Goal: Task Accomplishment & Management: Use online tool/utility

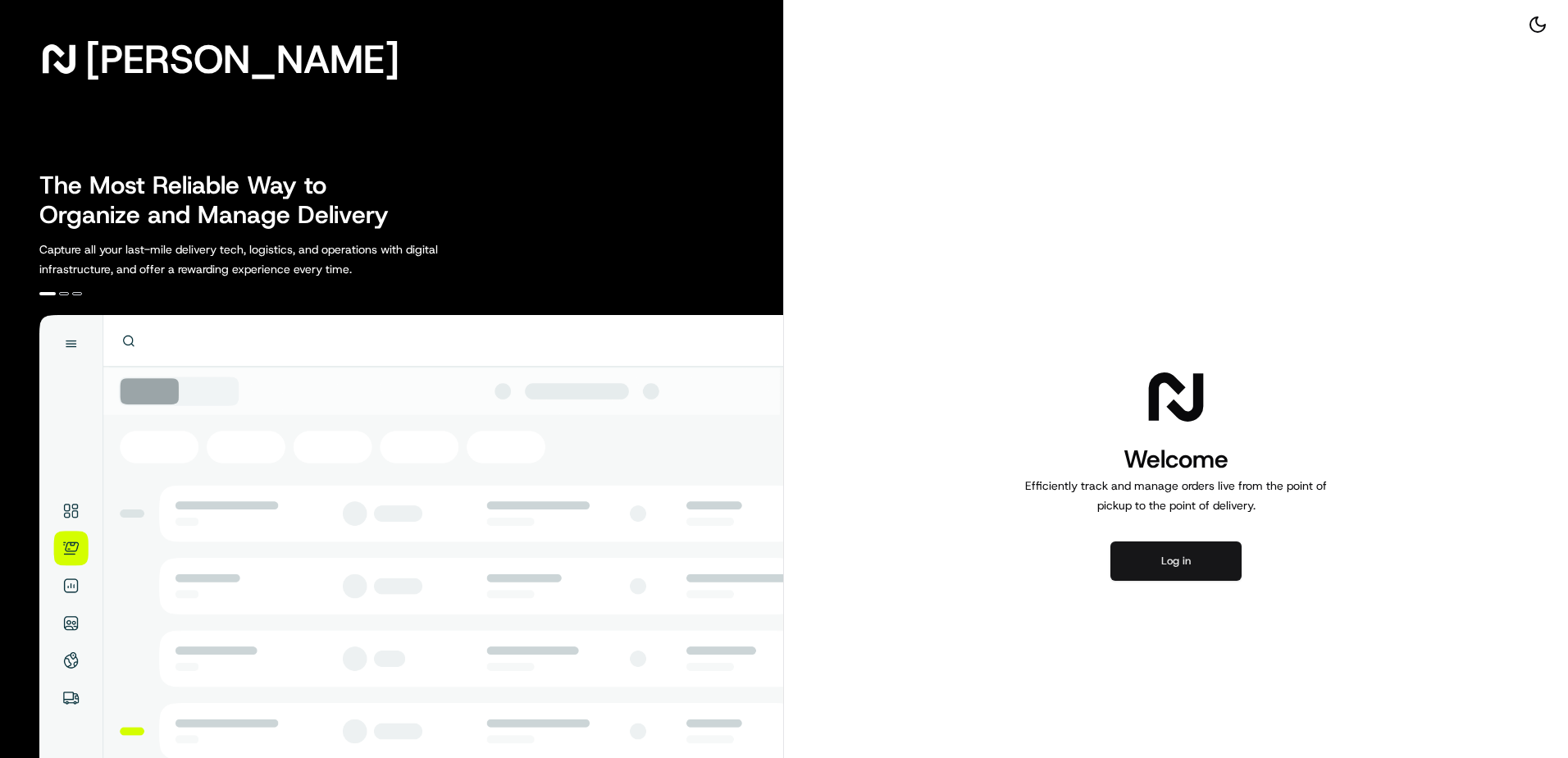
click at [1204, 558] on button "Log in" at bounding box center [1176, 561] width 131 height 40
